Goal: Information Seeking & Learning: Learn about a topic

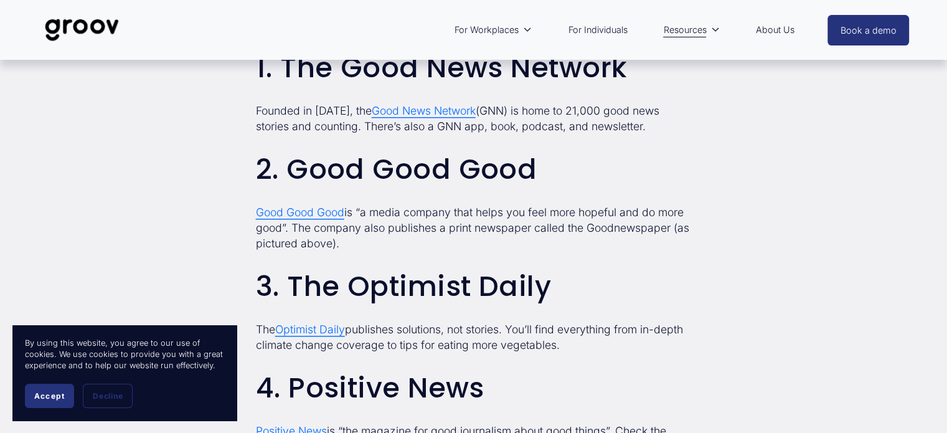
scroll to position [958, 0]
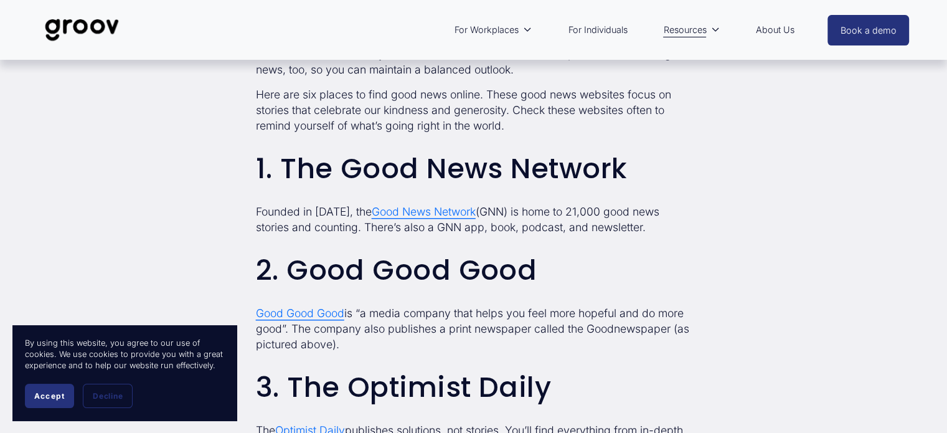
click at [437, 212] on span "Good News Network" at bounding box center [424, 211] width 104 height 13
click at [319, 315] on span "Good Good Good" at bounding box center [300, 312] width 88 height 13
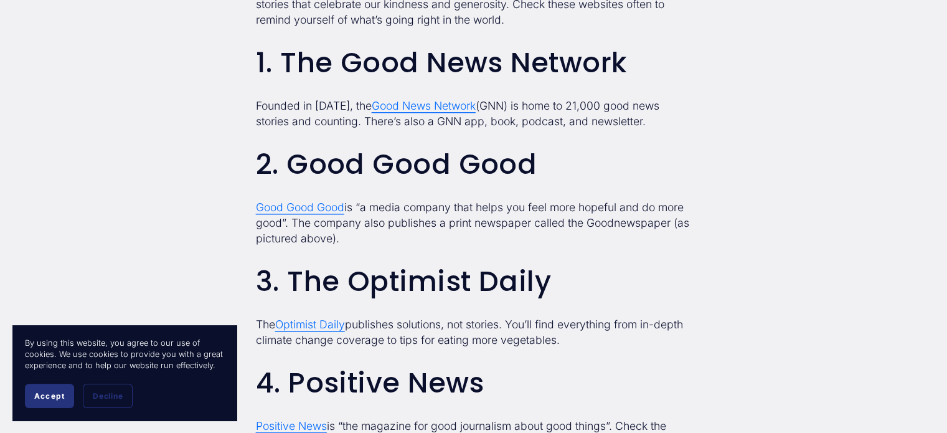
scroll to position [1075, 0]
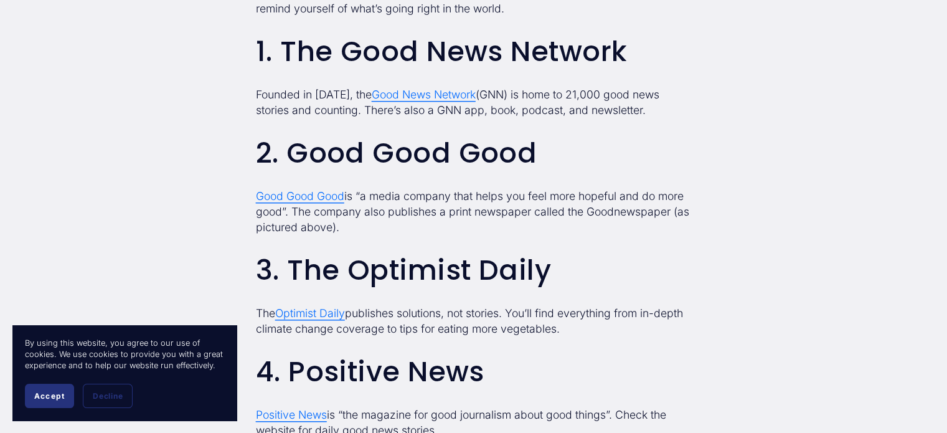
click at [316, 314] on span "Optimist Daily" at bounding box center [310, 312] width 70 height 13
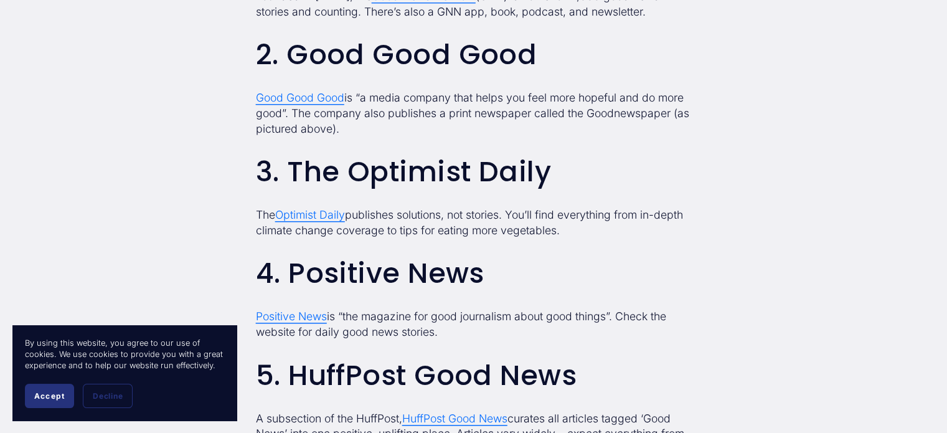
scroll to position [1207, 0]
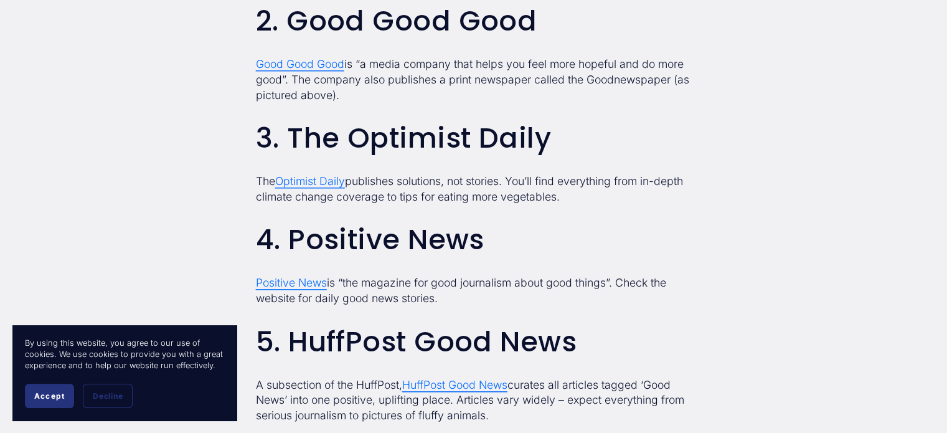
click at [276, 285] on span "Positive News" at bounding box center [291, 282] width 71 height 13
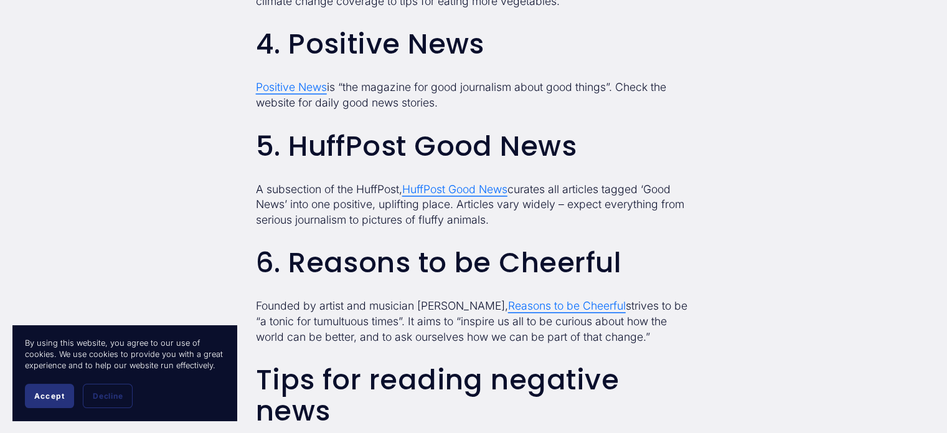
scroll to position [1433, 0]
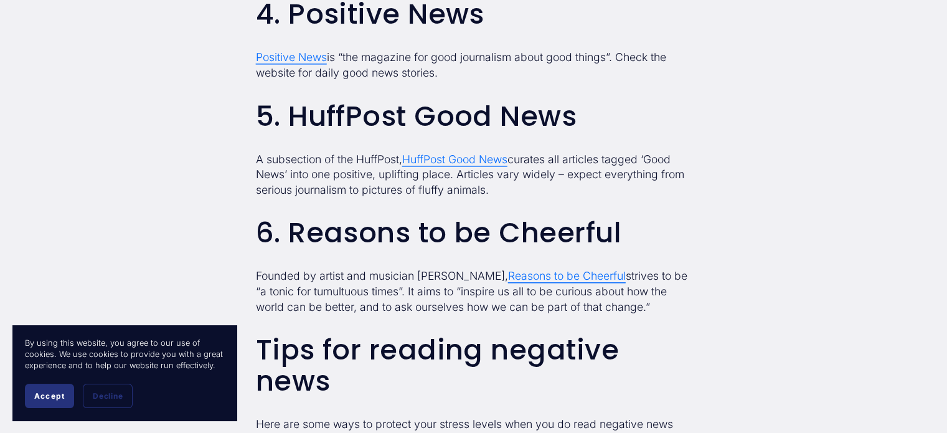
click at [432, 161] on span "HuffPost Good News" at bounding box center [454, 159] width 105 height 13
